Goal: Use online tool/utility: Utilize a website feature to perform a specific function

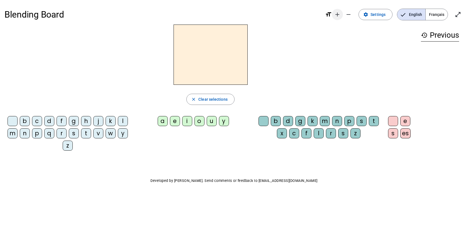
click at [339, 14] on mat-icon "add" at bounding box center [337, 14] width 7 height 7
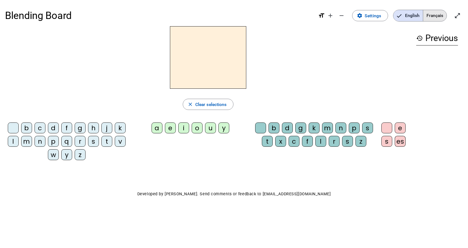
click at [436, 18] on span "Français" at bounding box center [434, 15] width 23 height 11
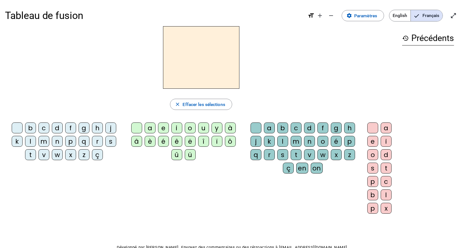
click at [179, 128] on div "i" at bounding box center [176, 127] width 11 height 11
click at [284, 145] on div "l" at bounding box center [282, 141] width 11 height 11
click at [44, 150] on div "v" at bounding box center [43, 154] width 11 height 11
click at [45, 146] on div "m" at bounding box center [43, 141] width 11 height 11
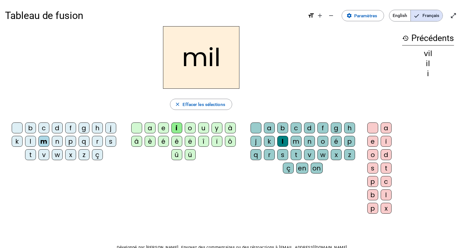
click at [148, 132] on div "a" at bounding box center [150, 127] width 11 height 11
click at [256, 130] on div at bounding box center [256, 127] width 11 height 11
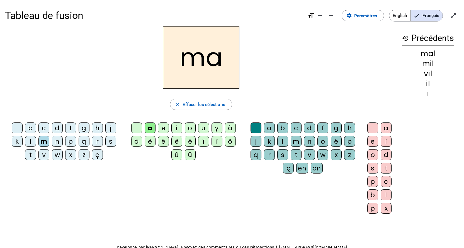
click at [31, 149] on div "t" at bounding box center [30, 154] width 11 height 11
click at [17, 132] on div at bounding box center [17, 127] width 11 height 11
click at [30, 146] on div "l" at bounding box center [30, 141] width 11 height 11
click at [205, 129] on div "u" at bounding box center [203, 127] width 11 height 11
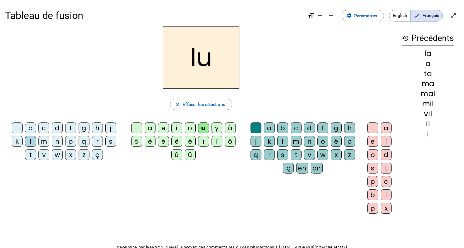
click at [57, 133] on div "d" at bounding box center [57, 127] width 11 height 11
click at [32, 161] on letter-bubble "t" at bounding box center [31, 155] width 13 height 13
click at [161, 132] on div "e" at bounding box center [163, 127] width 11 height 11
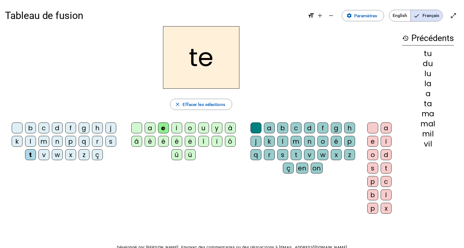
click at [55, 130] on div "d" at bounding box center [57, 127] width 11 height 11
click at [112, 129] on div "j" at bounding box center [110, 127] width 11 height 11
